Goal: Task Accomplishment & Management: Use online tool/utility

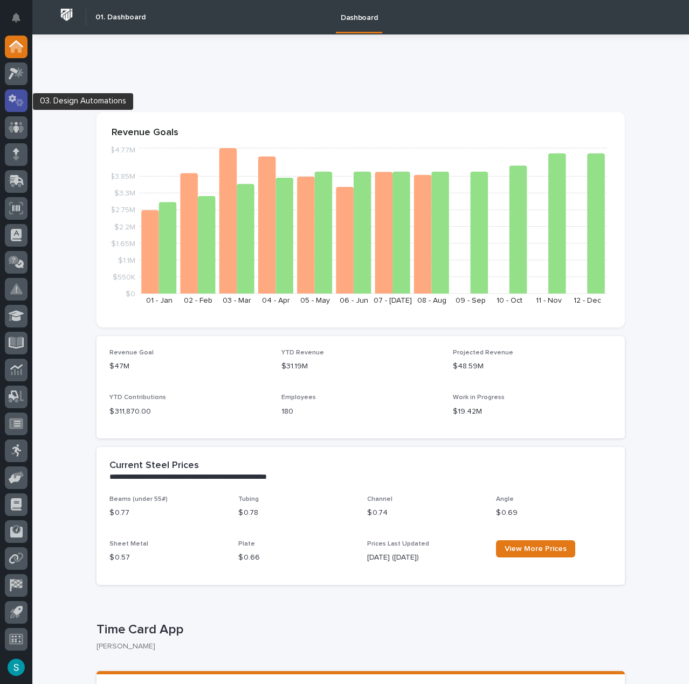
click at [10, 105] on icon at bounding box center [17, 100] width 16 height 12
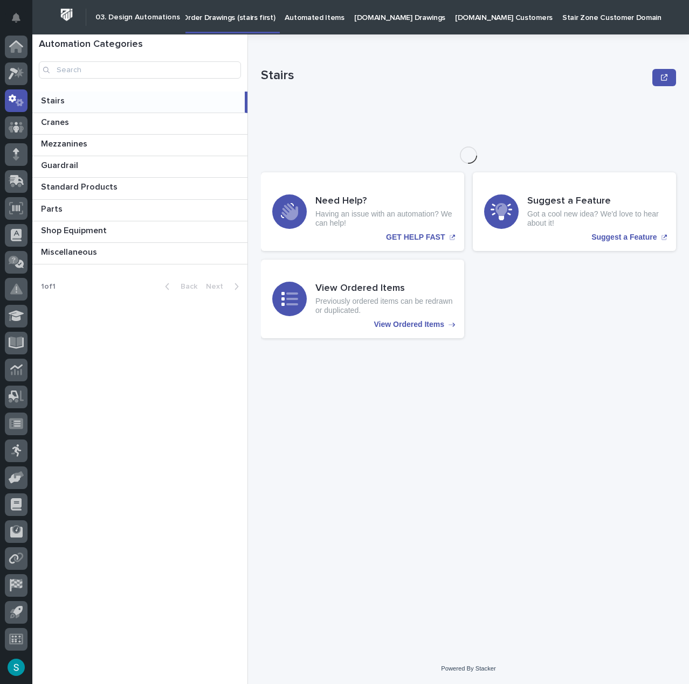
click at [336, 17] on p "Automated Items" at bounding box center [313, 11] width 59 height 23
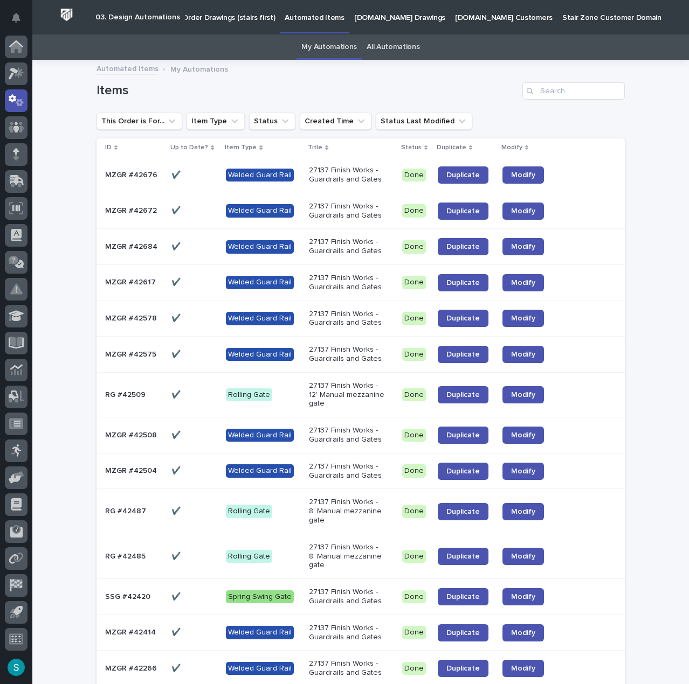
click at [336, 171] on p "27137 Finish Works - Guardrails and Gates" at bounding box center [347, 175] width 77 height 18
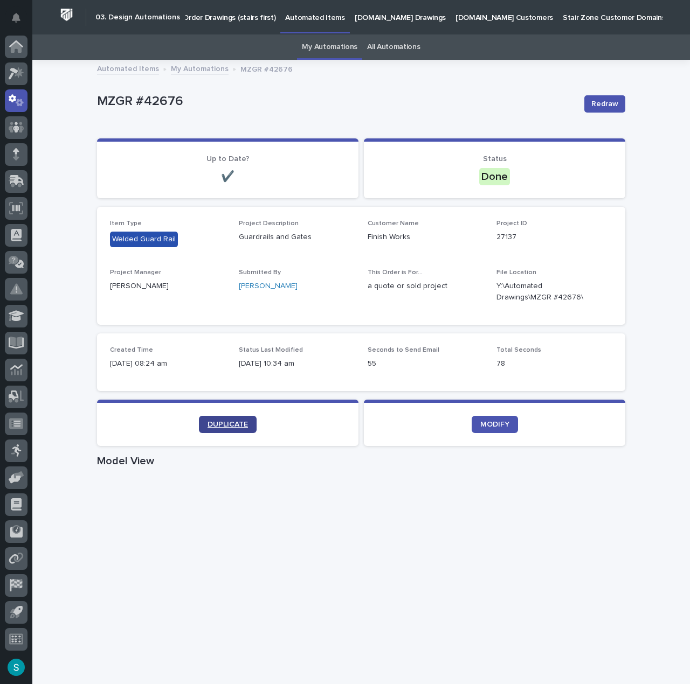
click at [237, 425] on span "DUPLICATE" at bounding box center [227, 425] width 40 height 8
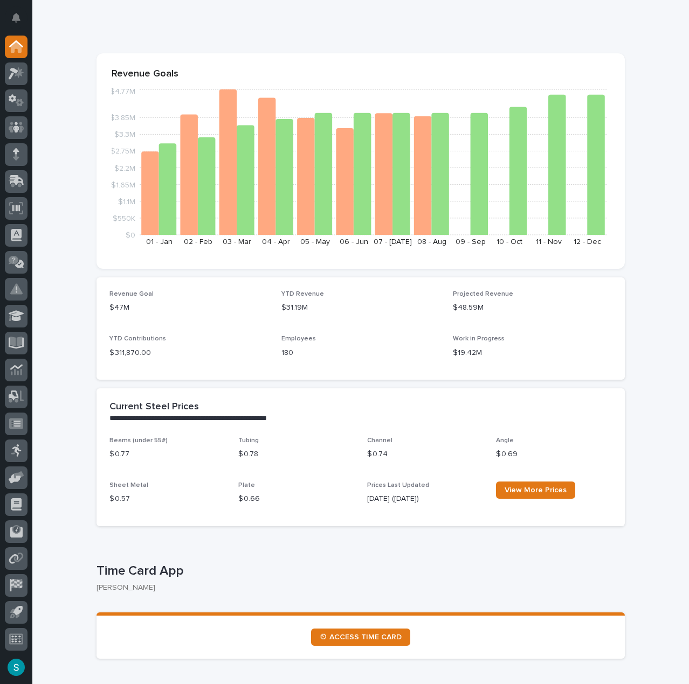
scroll to position [162, 0]
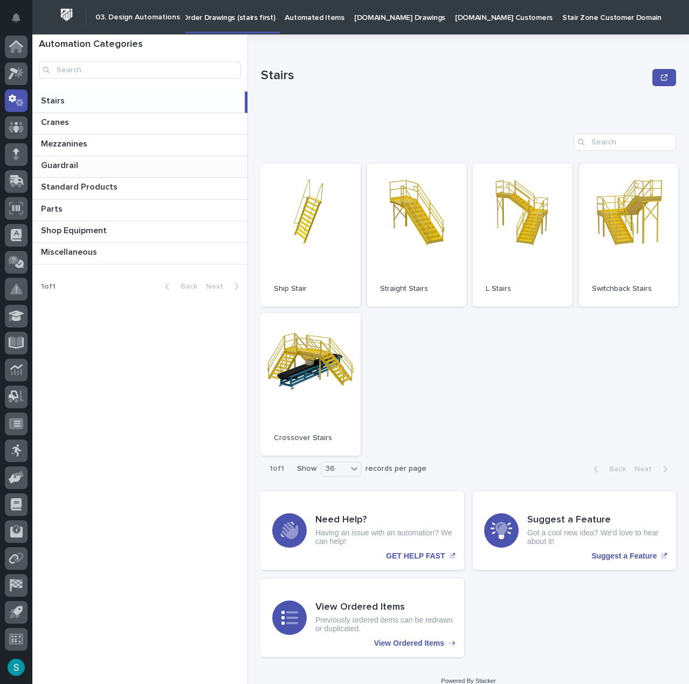
click at [128, 158] on div "Guardrail Guardrail" at bounding box center [139, 166] width 215 height 21
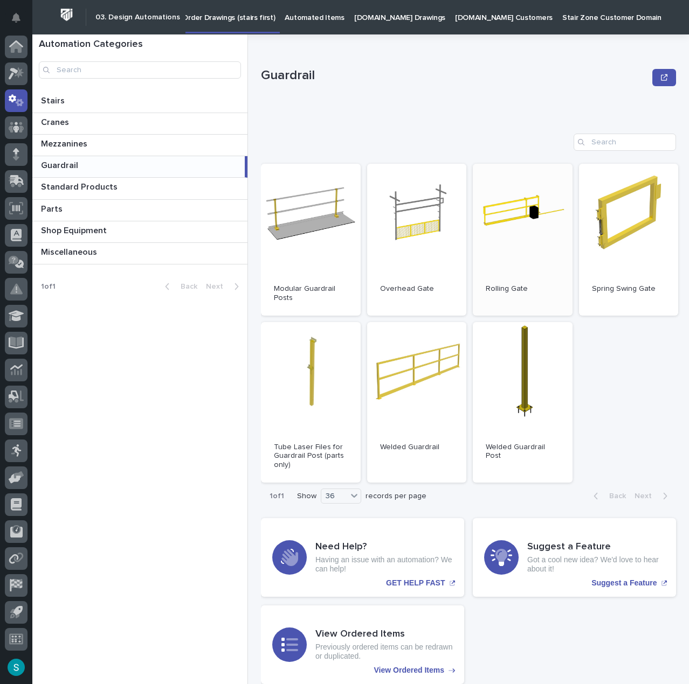
click at [524, 207] on link "Open" at bounding box center [523, 240] width 100 height 152
